Goal: Transaction & Acquisition: Obtain resource

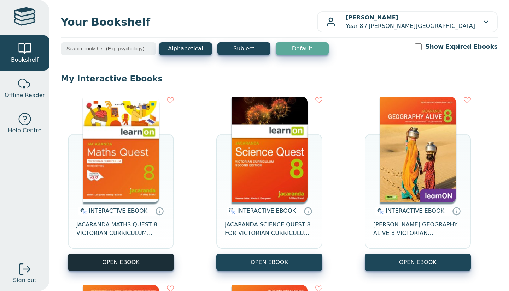
click at [163, 261] on button "OPEN EBOOK" at bounding box center [121, 262] width 106 height 17
click at [138, 267] on button "OPEN EBOOK" at bounding box center [121, 262] width 106 height 17
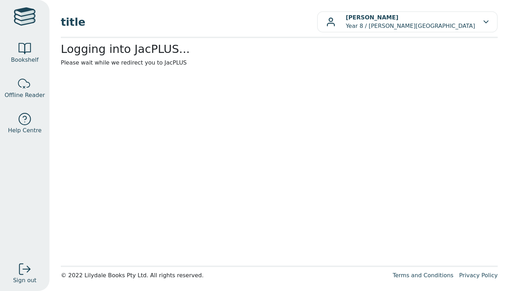
click at [138, 267] on div at bounding box center [279, 266] width 436 height 1
